Goal: Task Accomplishment & Management: Complete application form

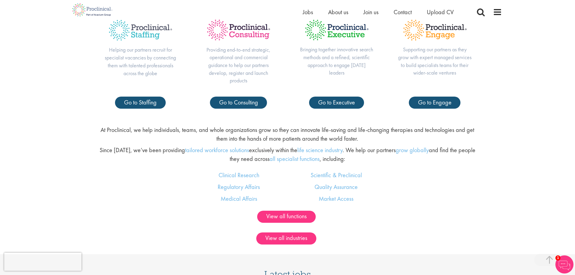
scroll to position [332, 0]
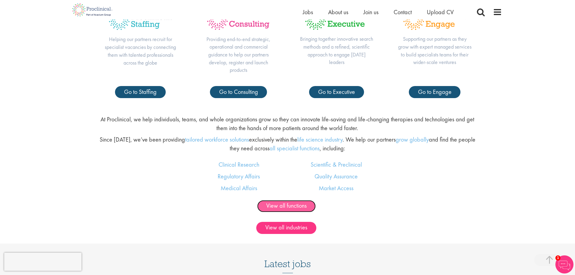
click at [278, 203] on link "View all functions" at bounding box center [286, 206] width 59 height 12
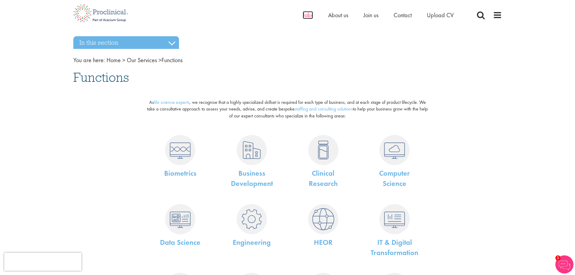
click at [304, 13] on span "Jobs" at bounding box center [308, 15] width 10 height 8
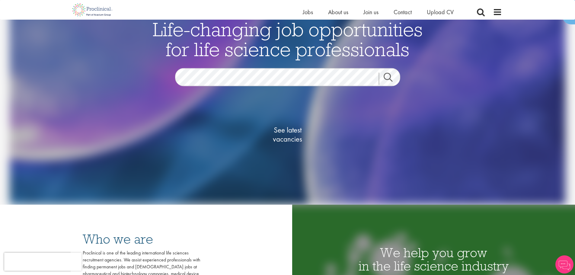
scroll to position [60, 0]
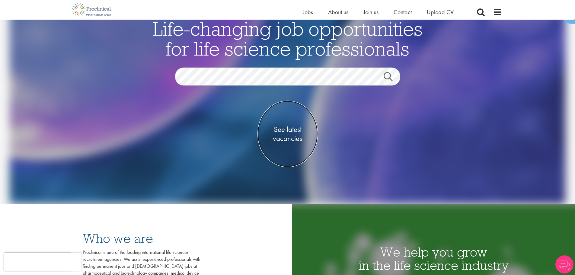
click at [283, 136] on span "See latest vacancies" at bounding box center [288, 134] width 60 height 18
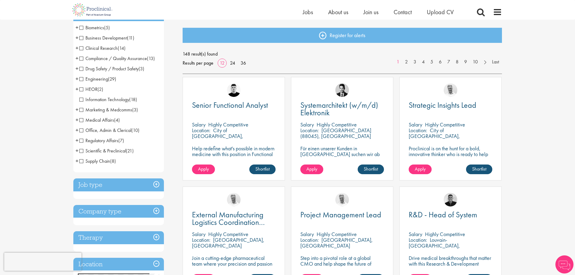
scroll to position [30, 0]
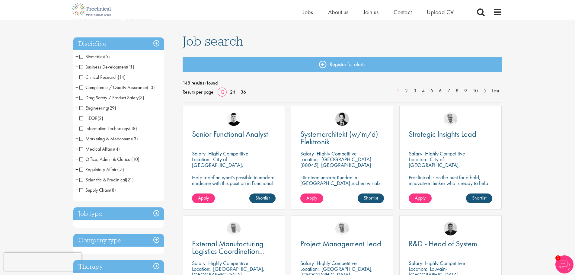
click at [82, 159] on span "Office, Admin & Clerical" at bounding box center [105, 159] width 52 height 6
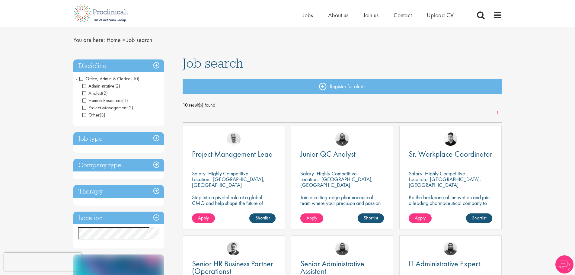
scroll to position [30, 0]
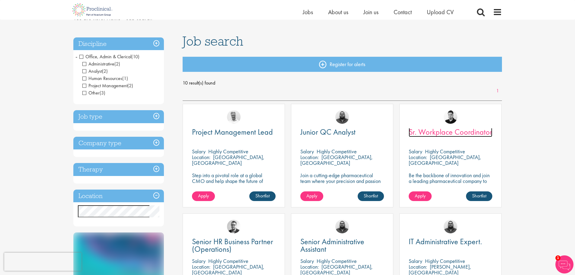
click at [445, 130] on span "Sr. Workplace Coordinator" at bounding box center [451, 132] width 84 height 10
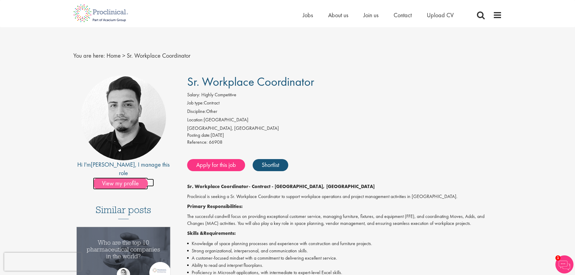
click at [117, 178] on span "View my profile" at bounding box center [120, 184] width 55 height 12
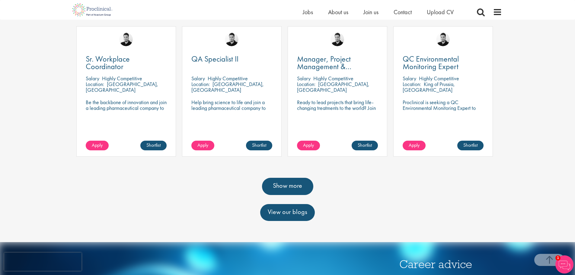
scroll to position [272, 0]
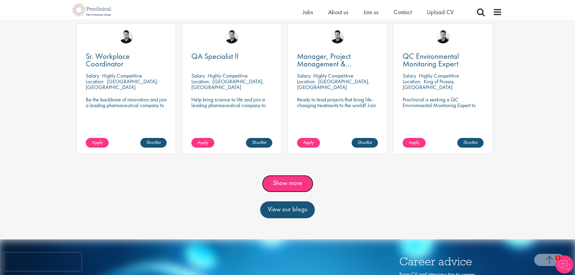
click at [299, 192] on link "Show more" at bounding box center [287, 183] width 51 height 17
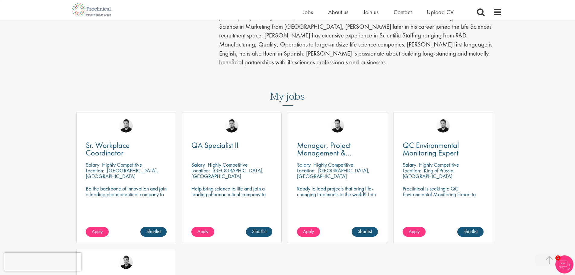
scroll to position [181, 0]
